Goal: Information Seeking & Learning: Learn about a topic

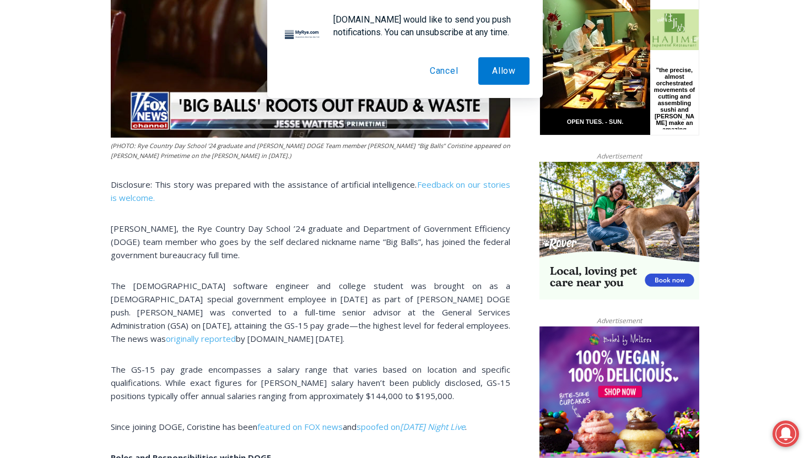
scroll to position [575, 0]
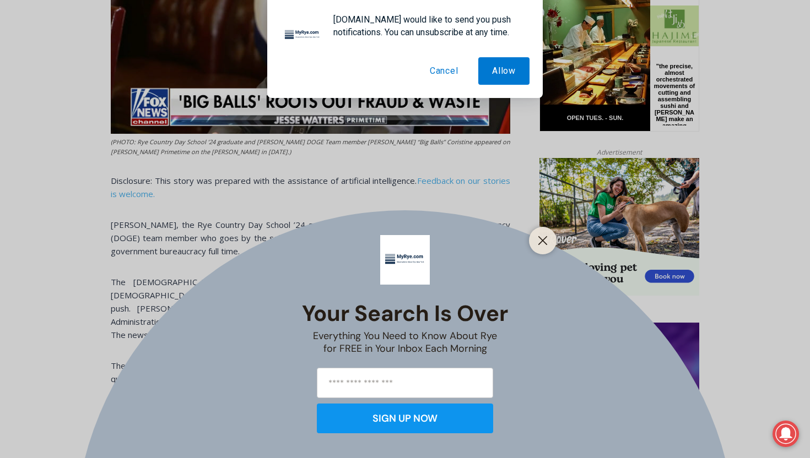
click at [427, 74] on button "Cancel" at bounding box center [444, 71] width 56 height 28
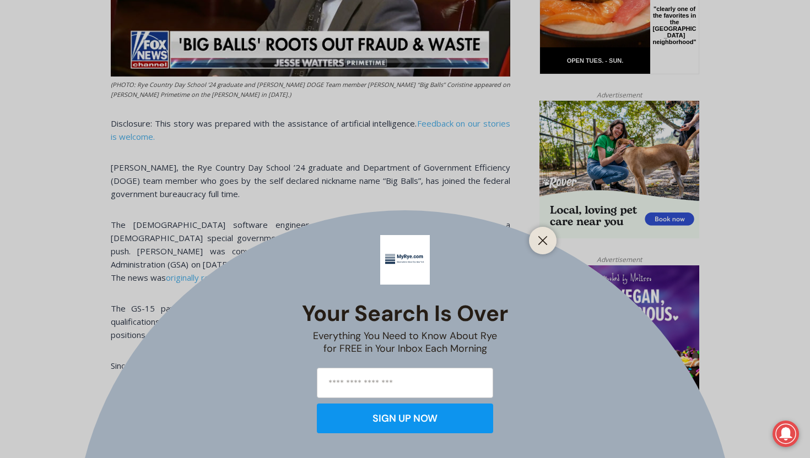
scroll to position [633, 0]
click at [540, 240] on icon "Close" at bounding box center [543, 241] width 10 height 10
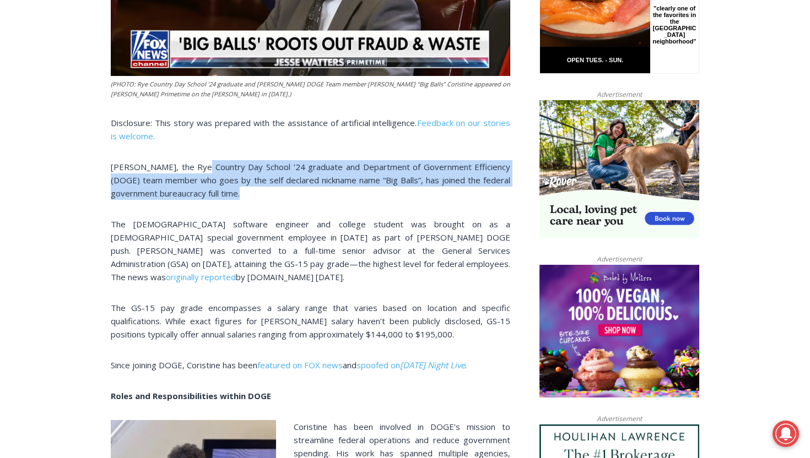
drag, startPoint x: 197, startPoint y: 184, endPoint x: 248, endPoint y: 238, distance: 75.2
click at [248, 237] on div "(PHOTO: Rye Country Day School ’24 graduate and [PERSON_NAME] DOGE Team member …" at bounding box center [310, 322] width 399 height 938
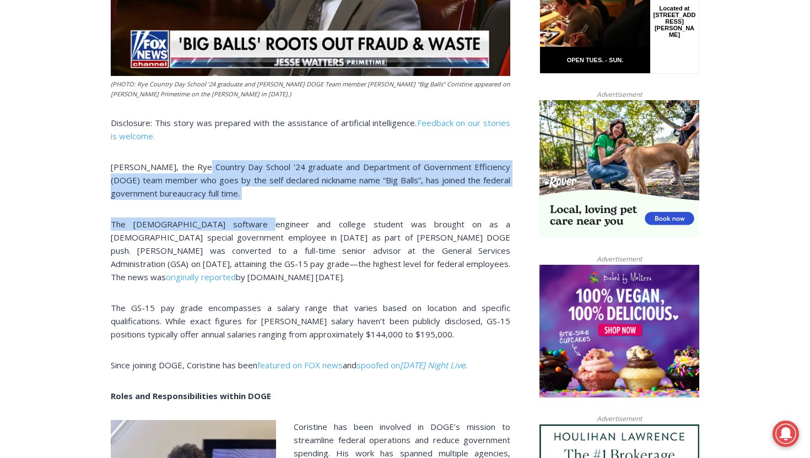
click at [248, 238] on span "The [DEMOGRAPHIC_DATA] software engineer and college student was brought on as …" at bounding box center [310, 251] width 399 height 64
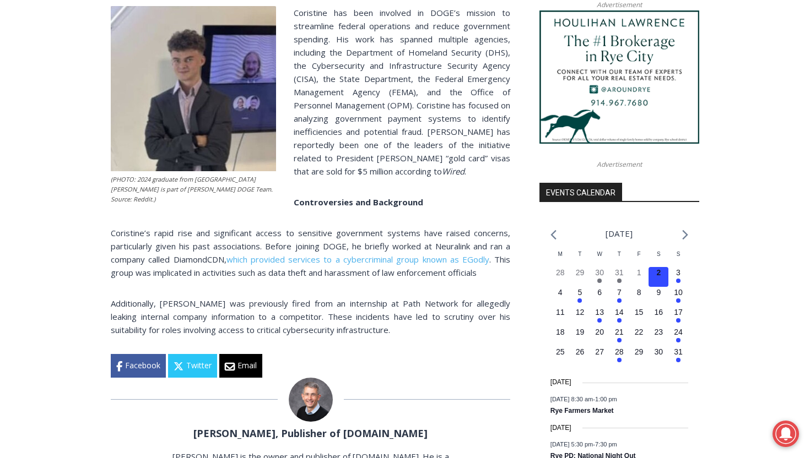
scroll to position [1063, 0]
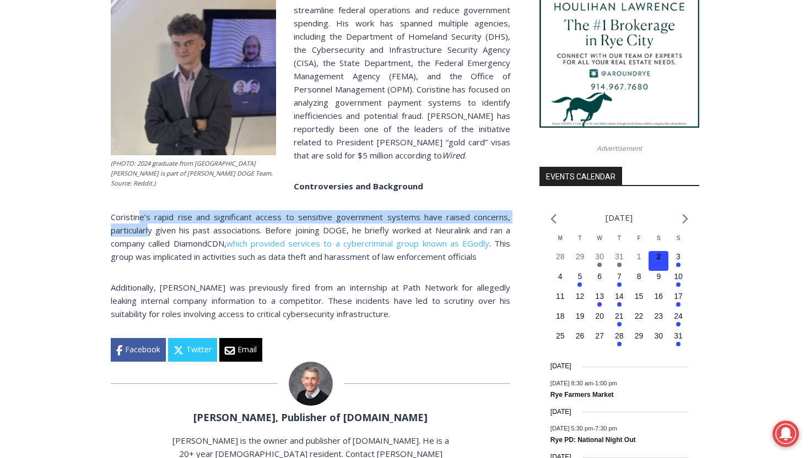
drag, startPoint x: 140, startPoint y: 231, endPoint x: 151, endPoint y: 241, distance: 14.8
click at [150, 240] on span "Coristine’s rapid rise and significant access to sensitive government systems h…" at bounding box center [310, 229] width 399 height 37
click at [151, 241] on span "Coristine’s rapid rise and significant access to sensitive government systems h…" at bounding box center [310, 229] width 399 height 37
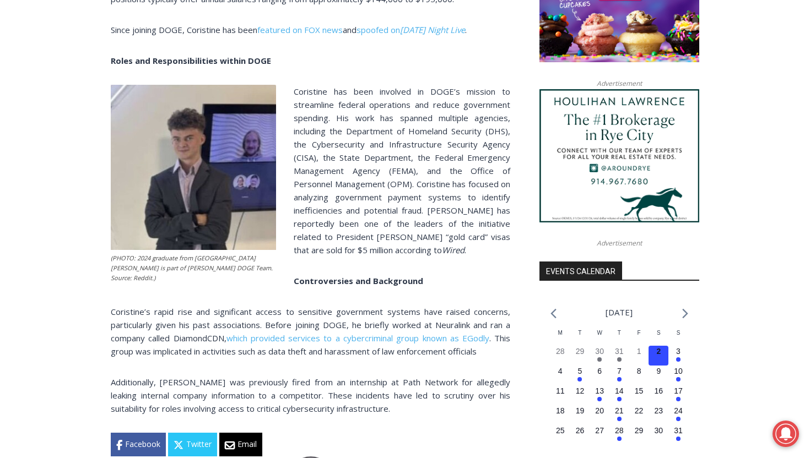
scroll to position [964, 0]
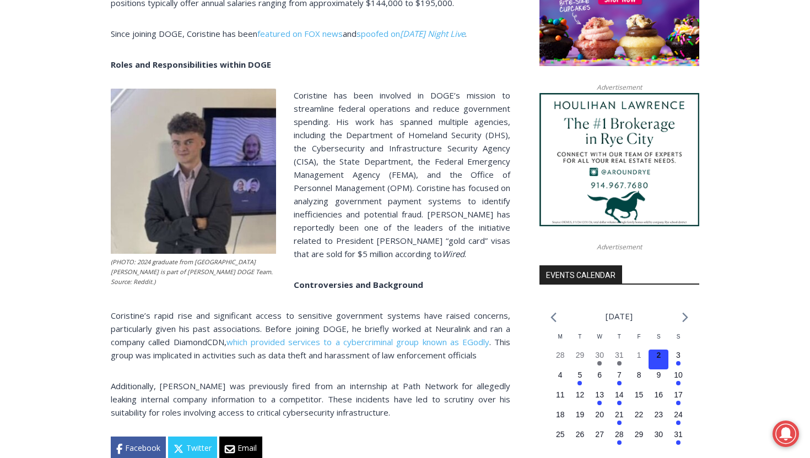
drag, startPoint x: 142, startPoint y: 294, endPoint x: 119, endPoint y: 284, distance: 25.0
click at [119, 284] on figcaption "(PHOTO: 2024 graduate from [GEOGRAPHIC_DATA] [PERSON_NAME] is part of [PERSON_N…" at bounding box center [193, 271] width 165 height 29
